Goal: Task Accomplishment & Management: Manage account settings

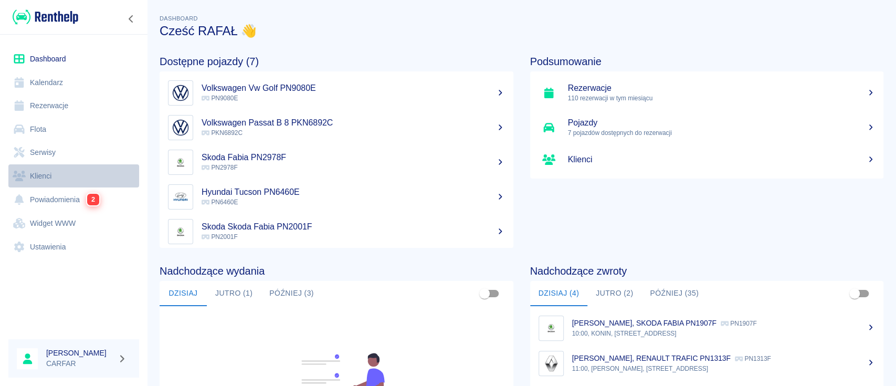
click at [62, 180] on link "Klienci" at bounding box center [73, 176] width 131 height 24
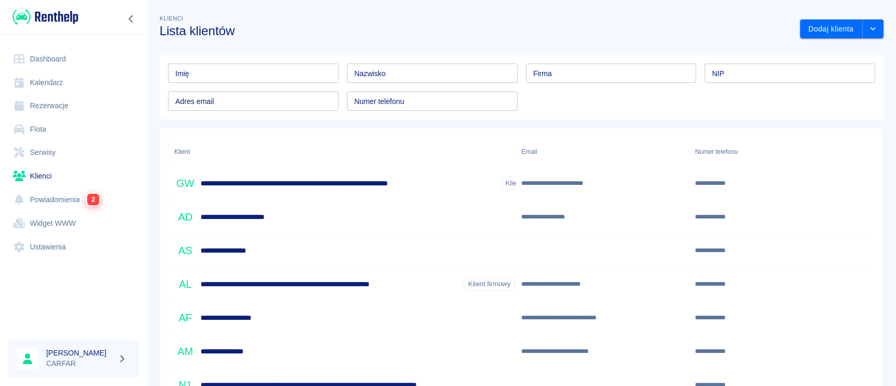
click at [457, 72] on input "Nazwisko" at bounding box center [432, 73] width 171 height 19
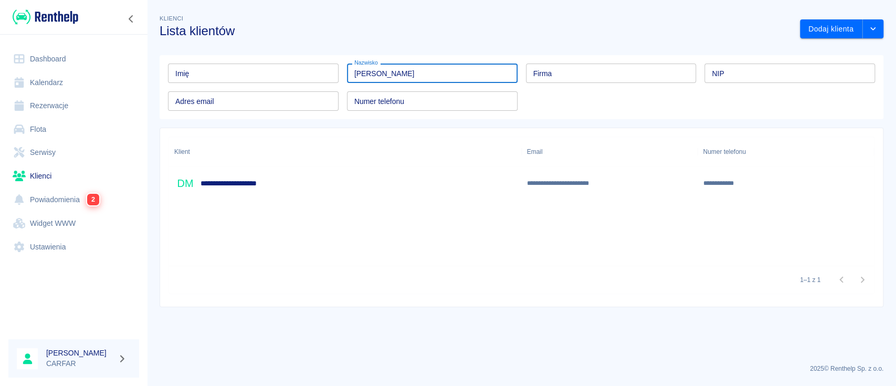
type input "[PERSON_NAME]"
click at [382, 200] on div "**********" at bounding box center [345, 183] width 353 height 34
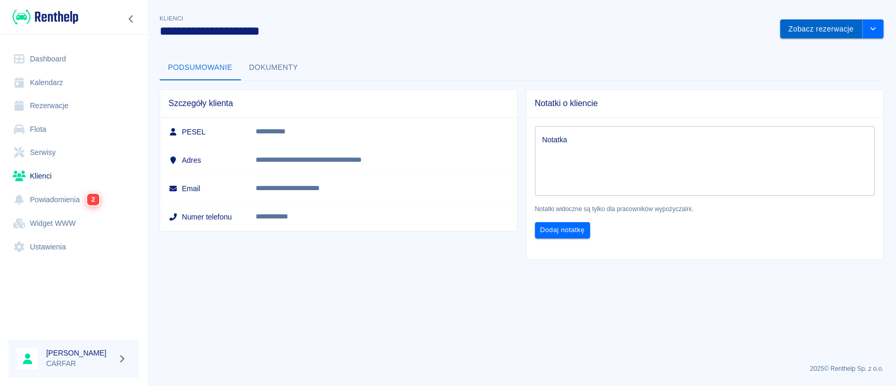
click at [822, 28] on button "Zobacz rezerwacje" at bounding box center [821, 28] width 82 height 19
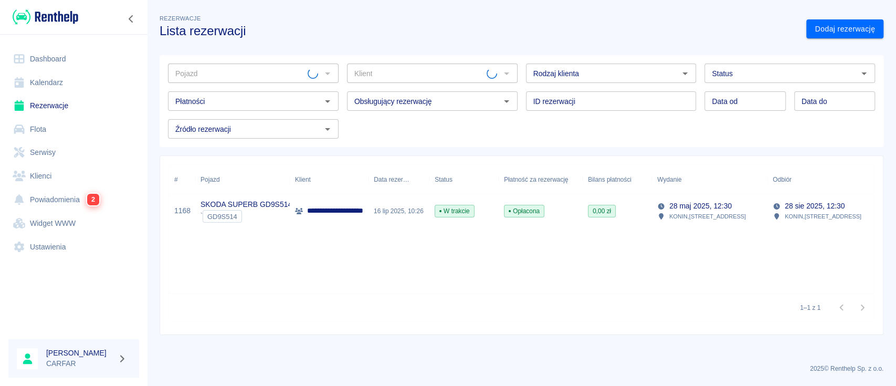
type input "[PERSON_NAME] ([PHONE_NUMBER])"
click at [725, 208] on p "28 maj 2025, 12:30" at bounding box center [701, 206] width 62 height 11
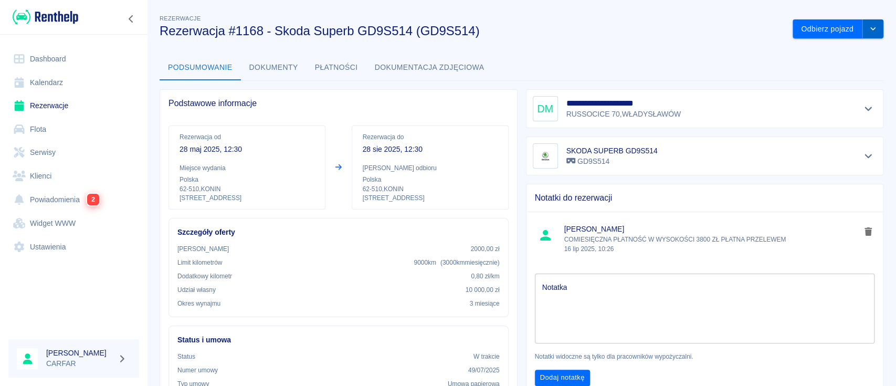
click at [869, 27] on icon "drop-down" at bounding box center [873, 28] width 8 height 7
click at [851, 49] on li "Przedłuż rezerwację" at bounding box center [827, 51] width 82 height 17
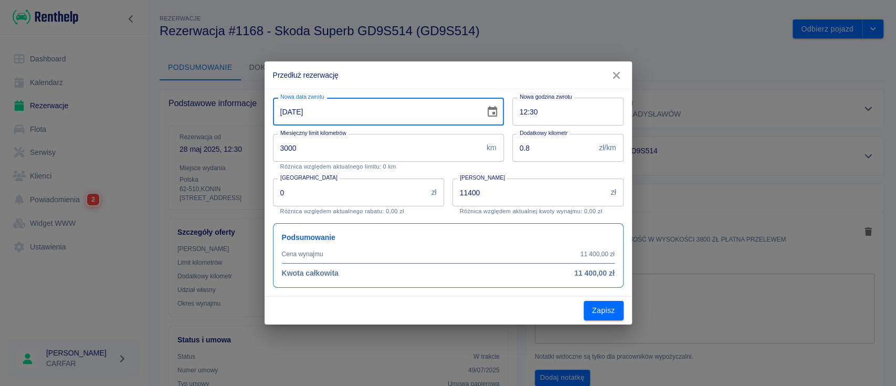
click at [360, 118] on input "[DATE]" at bounding box center [375, 112] width 205 height 28
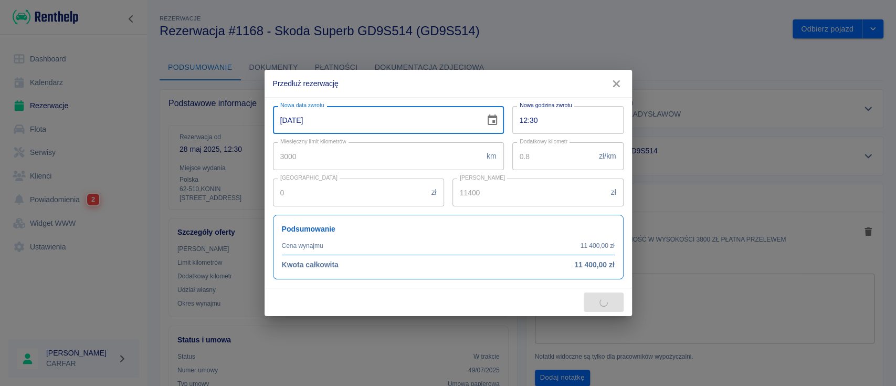
type input "[DATE]"
type input "15200"
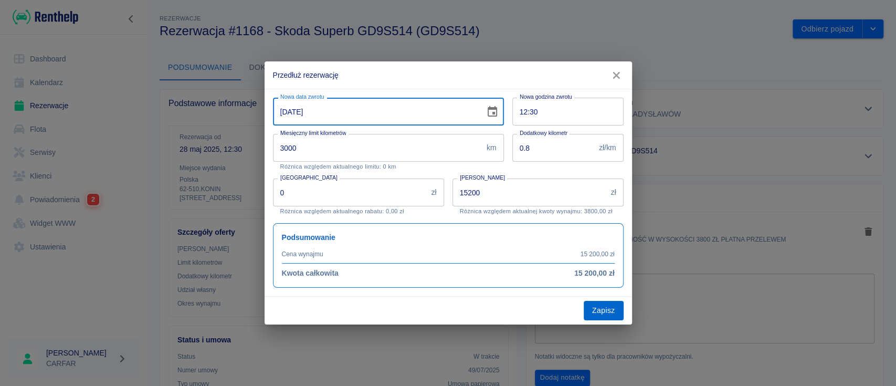
type input "[DATE]"
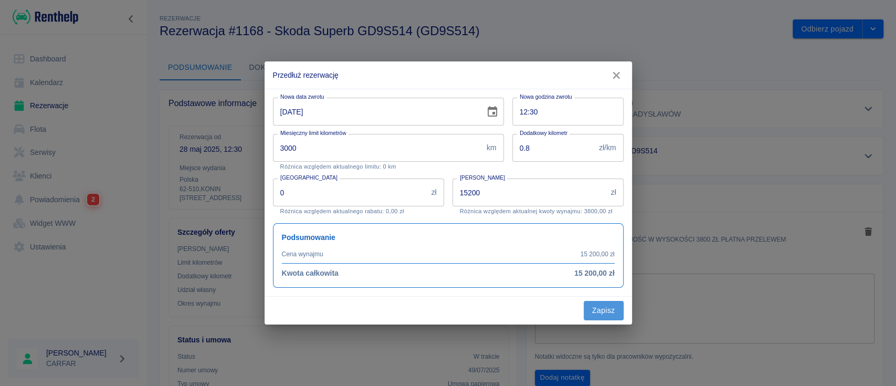
click at [614, 305] on button "Zapisz" at bounding box center [604, 310] width 40 height 19
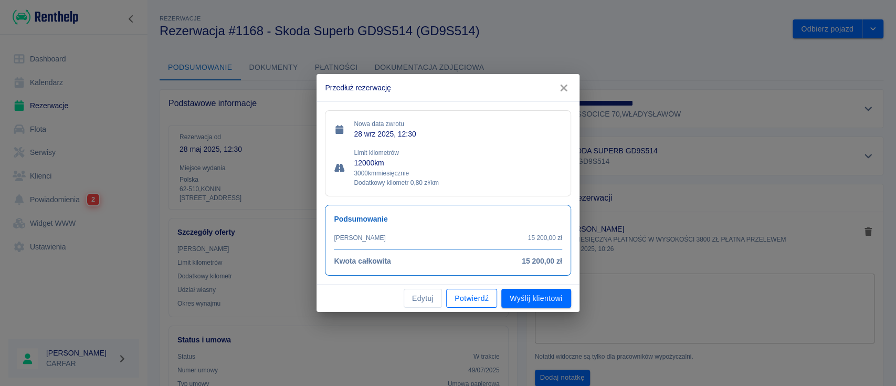
click at [475, 296] on button "Potwierdź" at bounding box center [471, 298] width 51 height 19
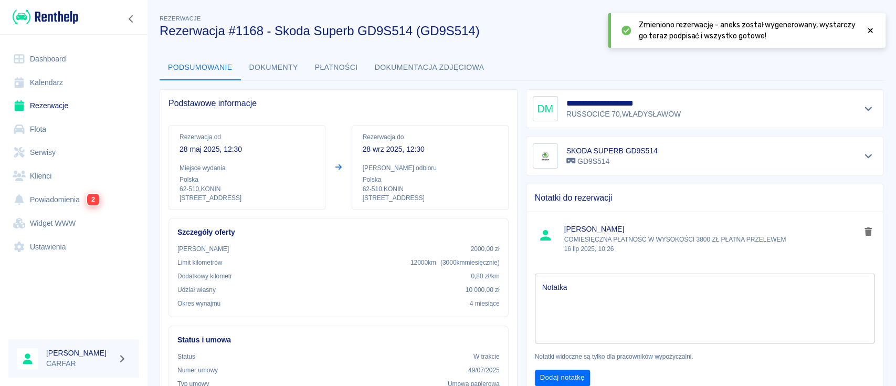
click at [283, 69] on button "Dokumenty" at bounding box center [274, 67] width 66 height 25
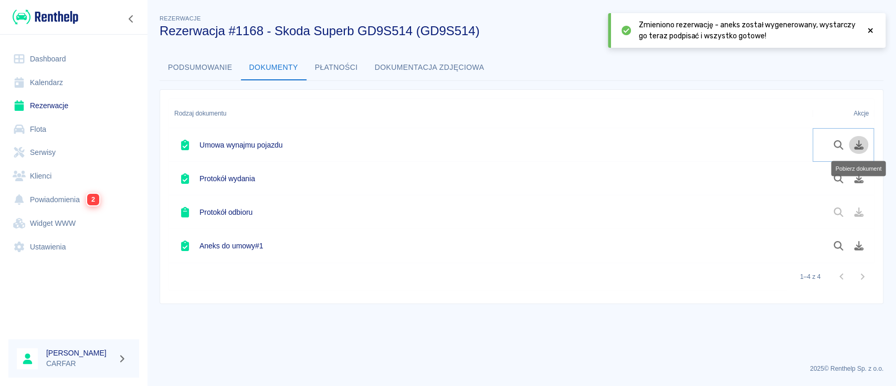
click at [857, 142] on icon "Pobierz dokument" at bounding box center [859, 144] width 12 height 9
click at [856, 179] on icon "Pobierz dokument" at bounding box center [859, 178] width 12 height 9
